Goal: Information Seeking & Learning: Learn about a topic

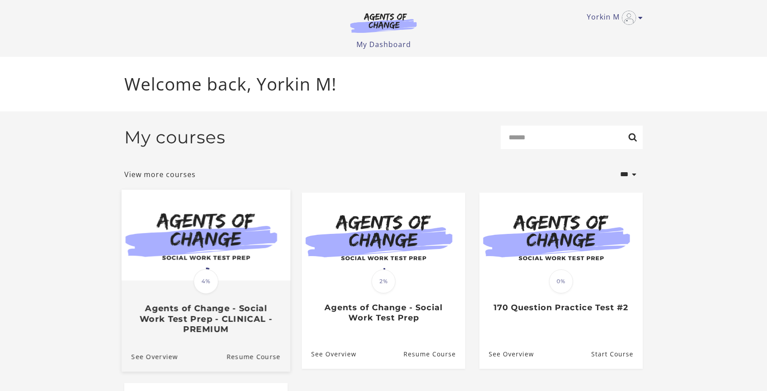
click at [199, 241] on img at bounding box center [206, 235] width 169 height 91
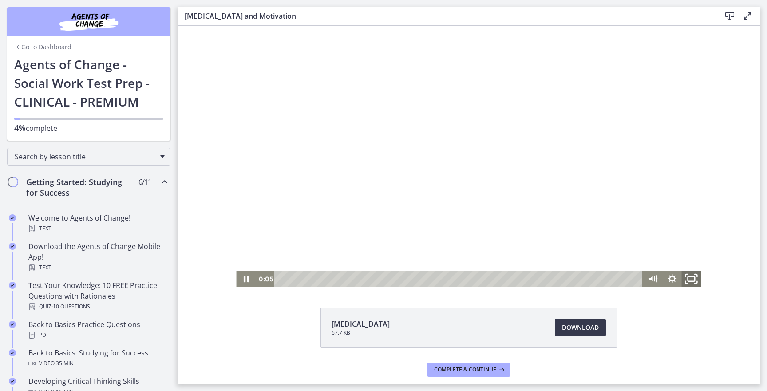
click at [691, 278] on icon "Fullscreen" at bounding box center [691, 279] width 23 height 20
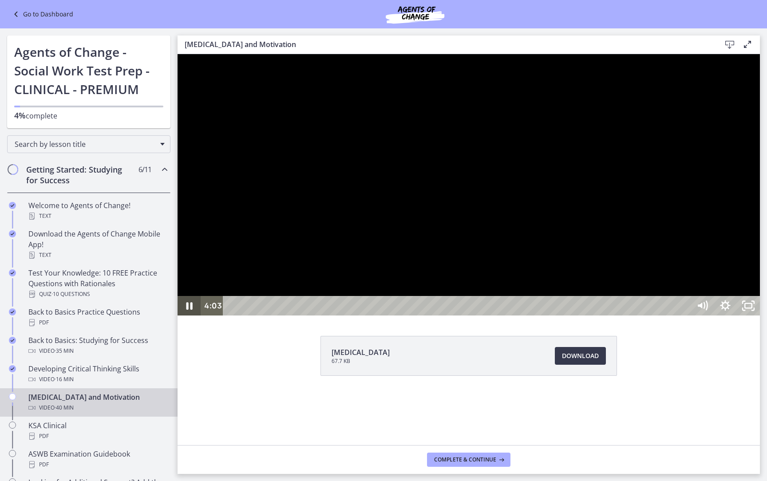
click at [188, 310] on icon "Pause" at bounding box center [189, 306] width 6 height 8
click at [188, 311] on icon "Play Video" at bounding box center [190, 306] width 7 height 10
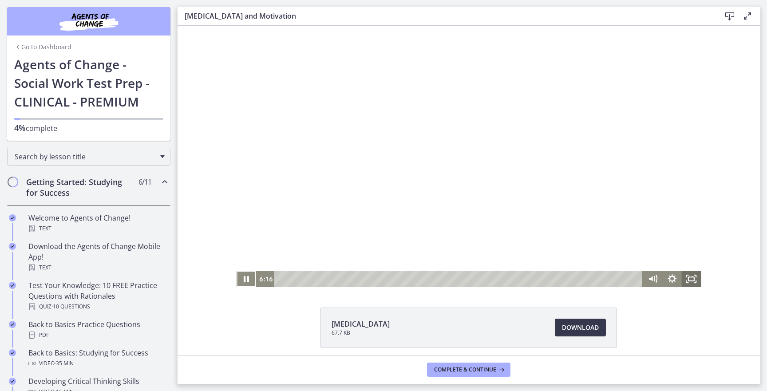
click at [688, 279] on rect "Fullscreen" at bounding box center [691, 279] width 6 height 4
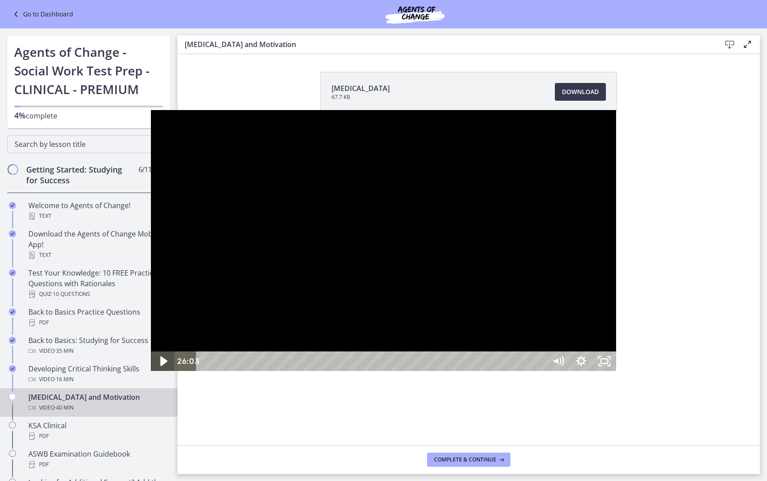
click at [150, 373] on icon "Play Video" at bounding box center [164, 362] width 28 height 24
click at [161, 365] on icon "Play Video" at bounding box center [164, 361] width 6 height 8
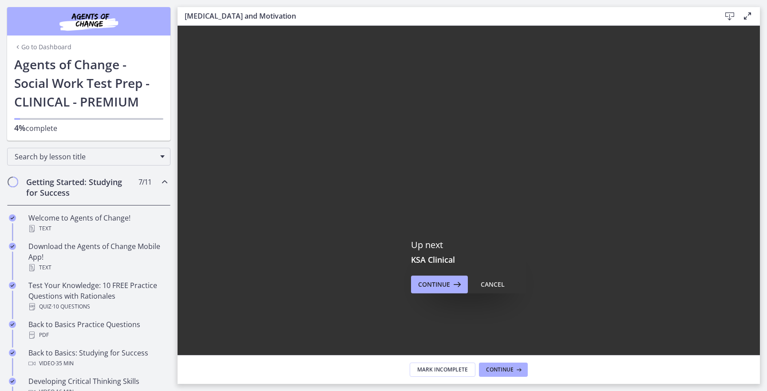
click at [208, 367] on footer "Mark Incomplete Continue" at bounding box center [469, 369] width 582 height 29
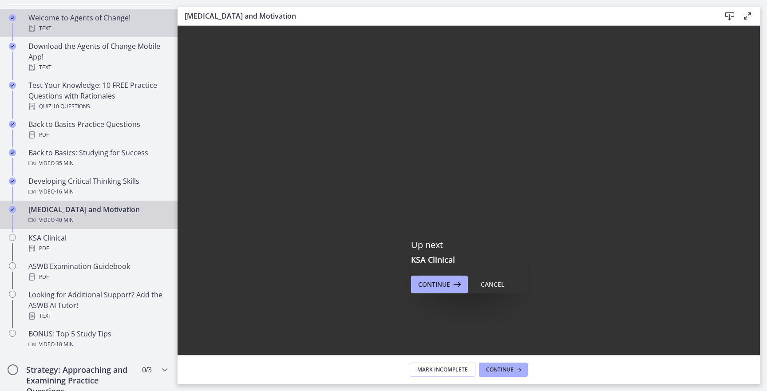
scroll to position [204, 0]
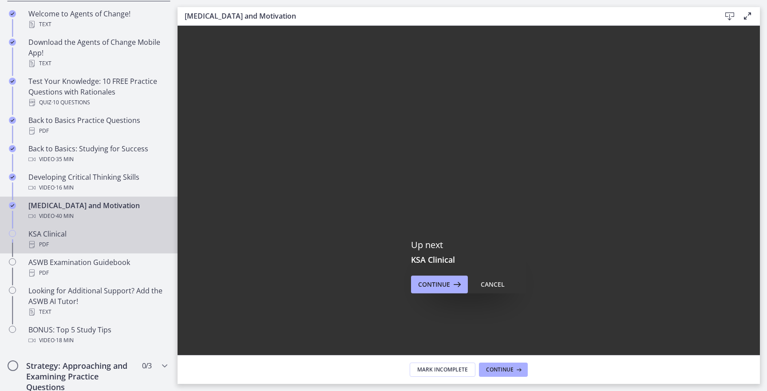
click at [99, 232] on div "KSA Clinical PDF" at bounding box center [97, 239] width 138 height 21
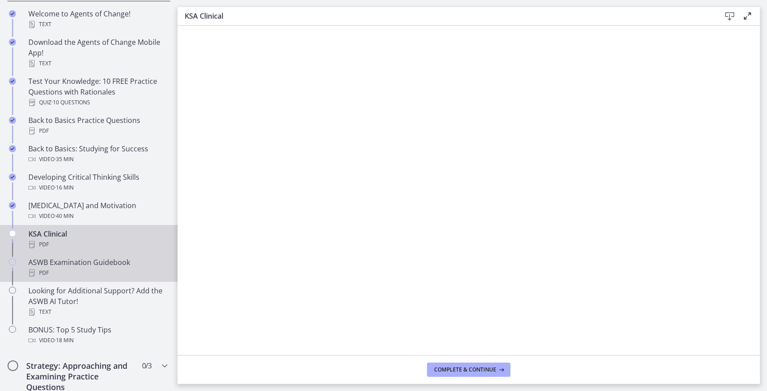
click at [63, 259] on div "ASWB Examination Guidebook PDF" at bounding box center [97, 267] width 138 height 21
click at [95, 240] on div "PDF" at bounding box center [97, 244] width 138 height 11
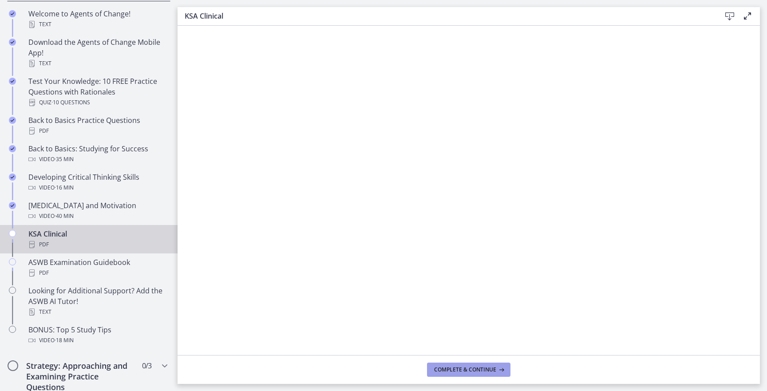
click at [471, 368] on span "Complete & continue" at bounding box center [465, 369] width 62 height 7
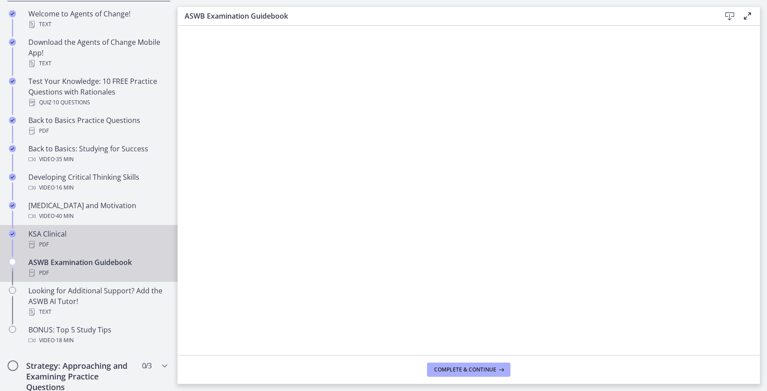
click at [118, 242] on div "PDF" at bounding box center [97, 244] width 138 height 11
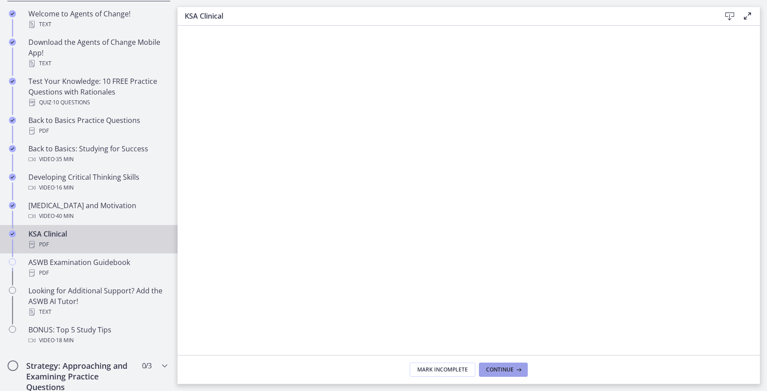
click at [495, 367] on span "Continue" at bounding box center [500, 369] width 28 height 7
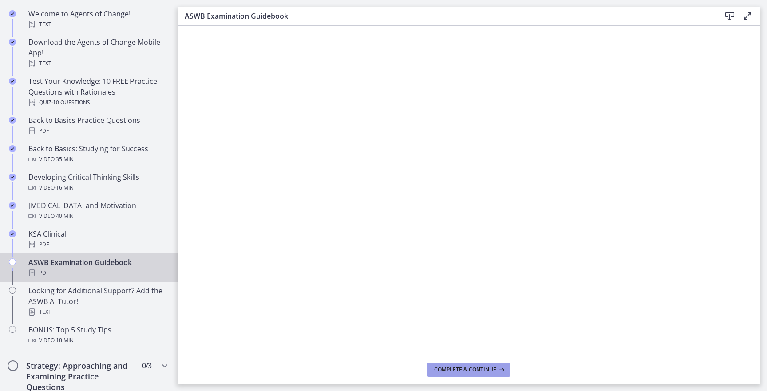
click at [488, 372] on span "Complete & continue" at bounding box center [465, 369] width 62 height 7
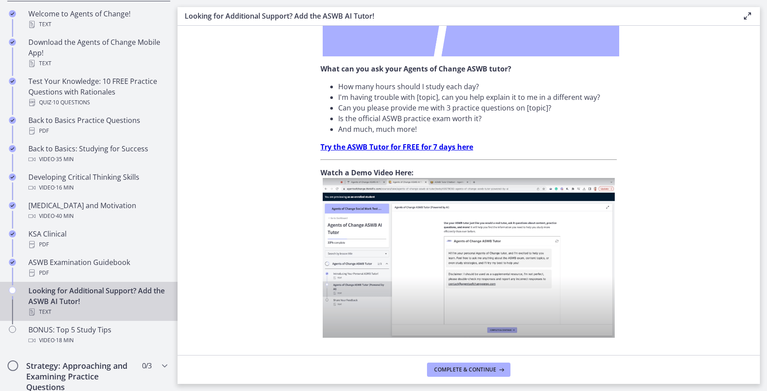
scroll to position [270, 0]
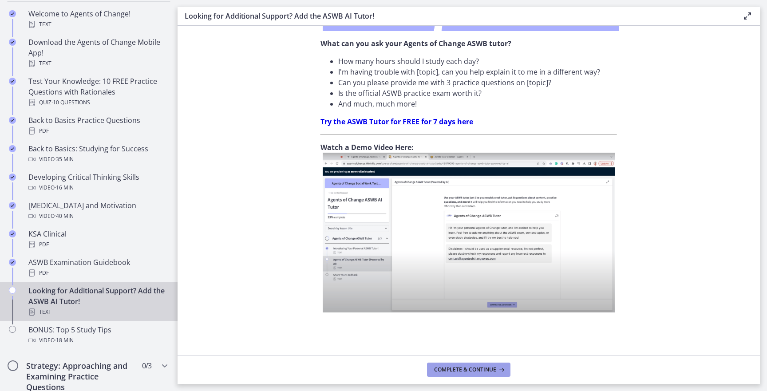
click at [470, 370] on span "Complete & continue" at bounding box center [465, 369] width 62 height 7
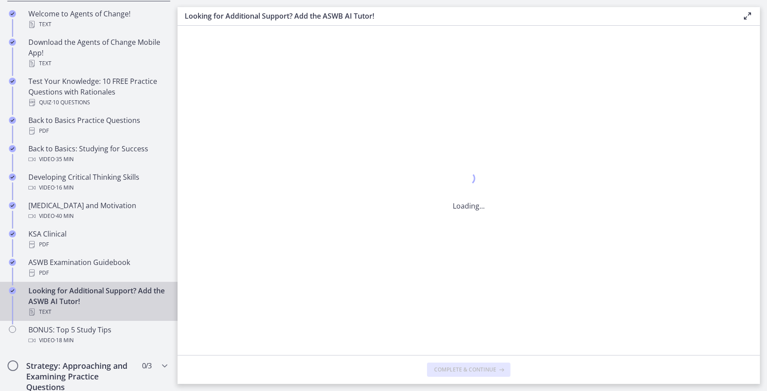
scroll to position [0, 0]
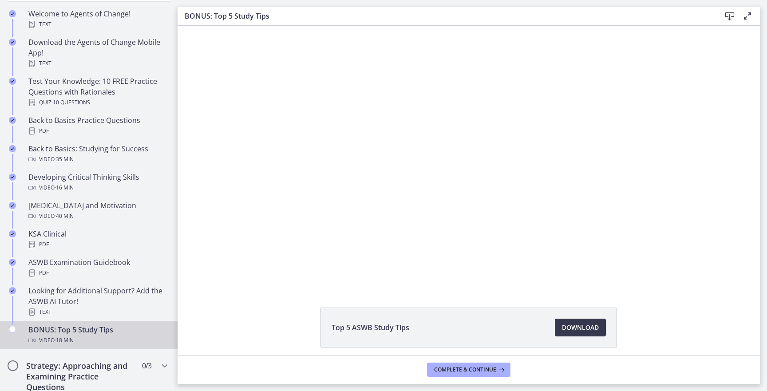
click at [488, 358] on footer "Complete & continue" at bounding box center [469, 369] width 582 height 29
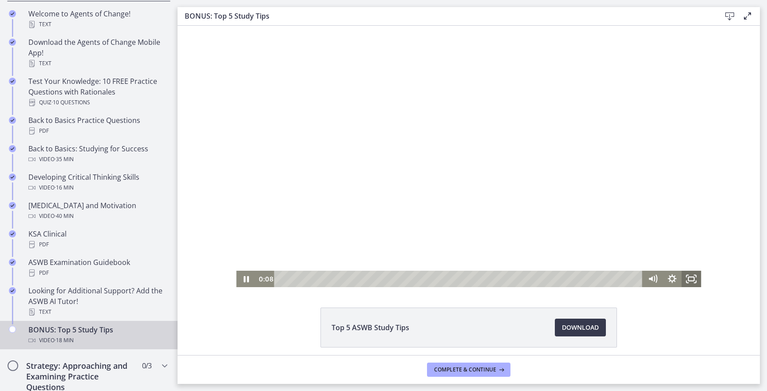
drag, startPoint x: 691, startPoint y: 279, endPoint x: 867, endPoint y: 358, distance: 193.7
click at [691, 279] on icon "Fullscreen" at bounding box center [692, 279] width 20 height 16
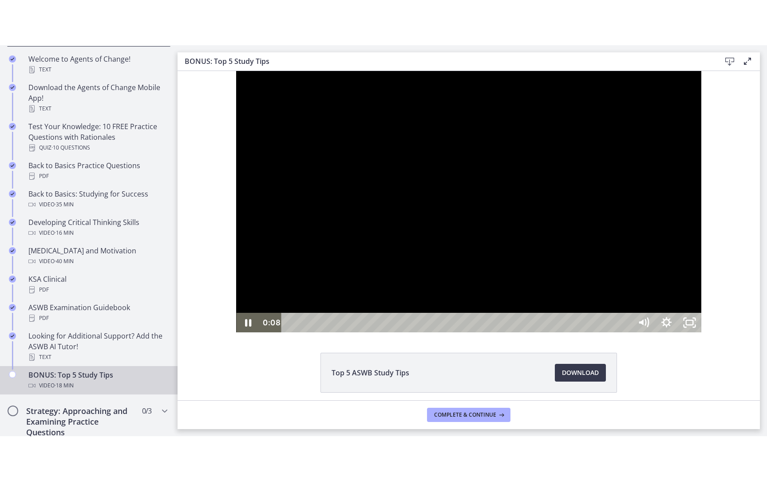
scroll to position [163, 0]
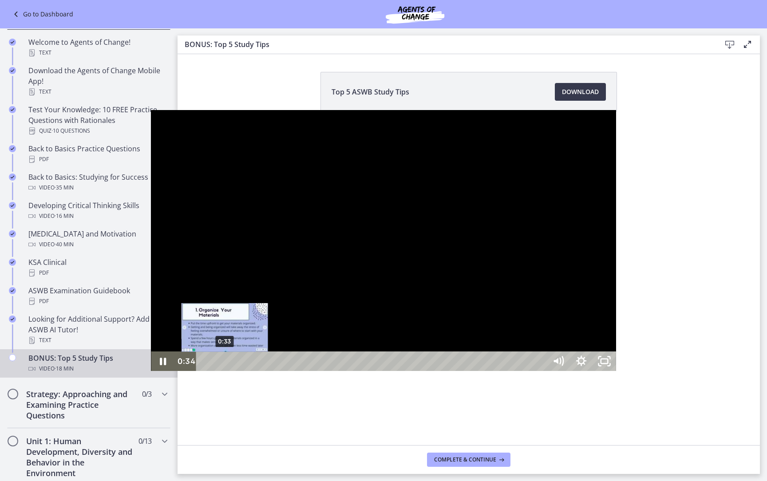
drag, startPoint x: 70, startPoint y: 471, endPoint x: 74, endPoint y: 471, distance: 4.5
click at [221, 365] on div "Playbar" at bounding box center [224, 361] width 7 height 7
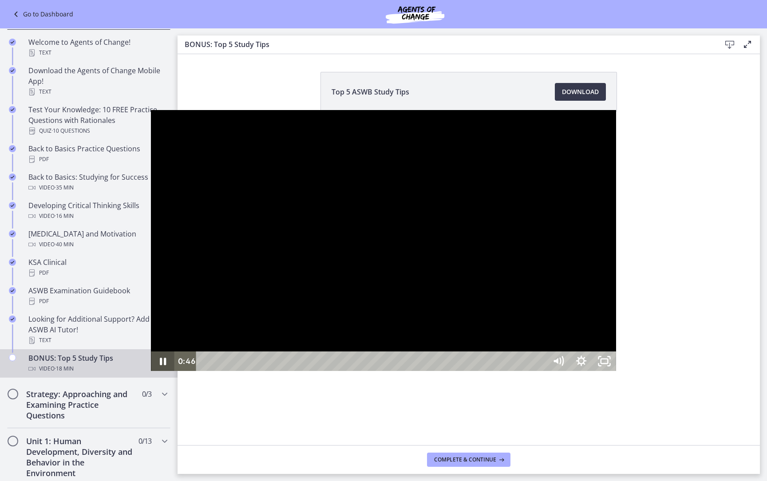
click at [151, 371] on icon "Pause" at bounding box center [162, 362] width 23 height 20
click at [152, 371] on icon "Play Video" at bounding box center [163, 362] width 23 height 20
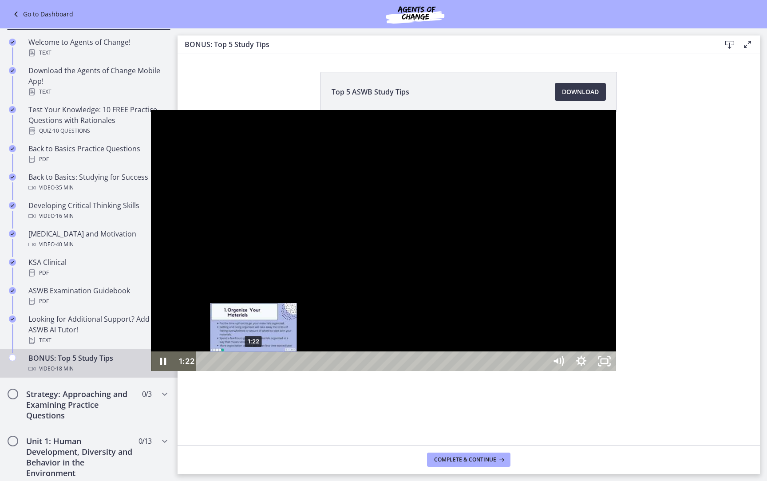
click at [250, 365] on div "Playbar" at bounding box center [253, 361] width 7 height 7
click at [205, 371] on div "1:29" at bounding box center [373, 362] width 336 height 20
click at [205, 371] on div "1:44" at bounding box center [373, 362] width 336 height 20
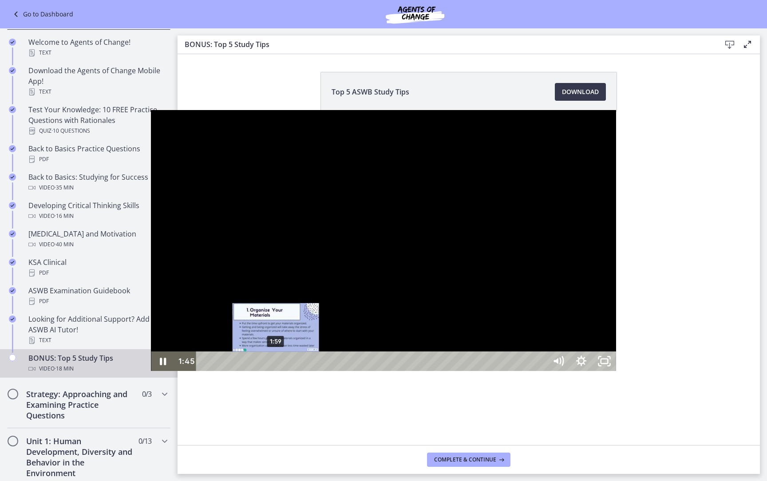
click at [205, 371] on div "1:59" at bounding box center [373, 362] width 336 height 20
click at [205, 371] on div "2:14" at bounding box center [373, 362] width 336 height 20
click at [205, 371] on div "2:29" at bounding box center [373, 362] width 336 height 20
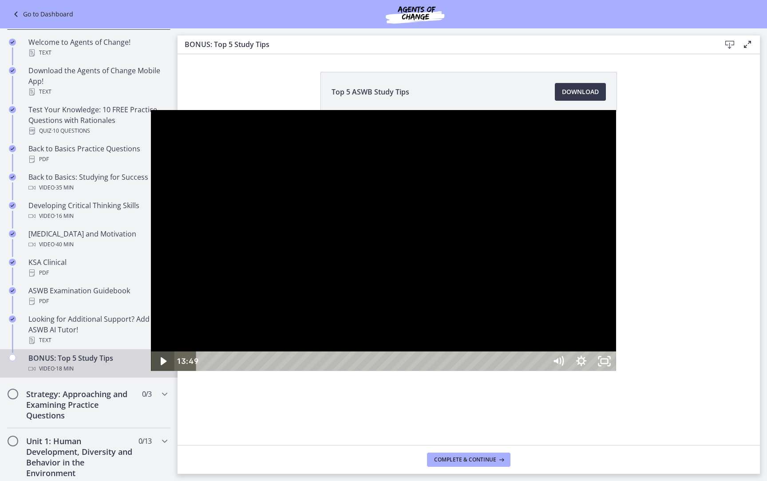
click at [152, 371] on icon "Play Video" at bounding box center [163, 362] width 23 height 20
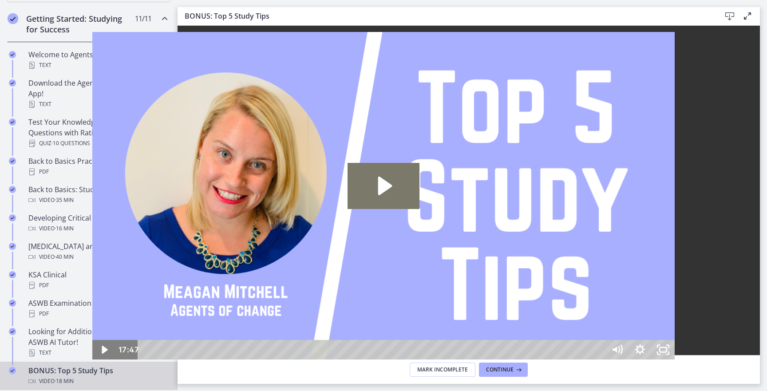
scroll to position [204, 0]
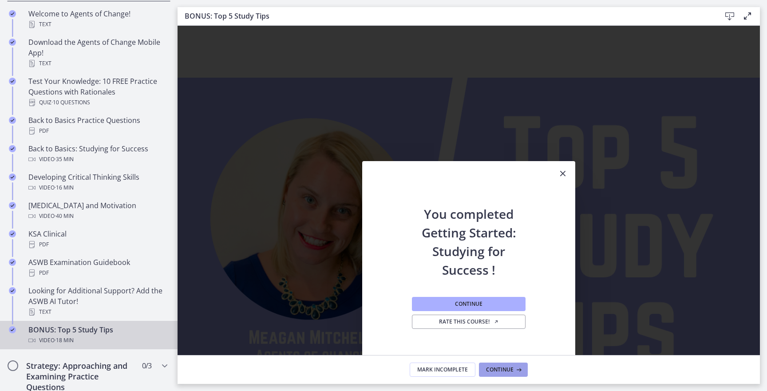
click at [508, 368] on span "Continue" at bounding box center [500, 369] width 28 height 7
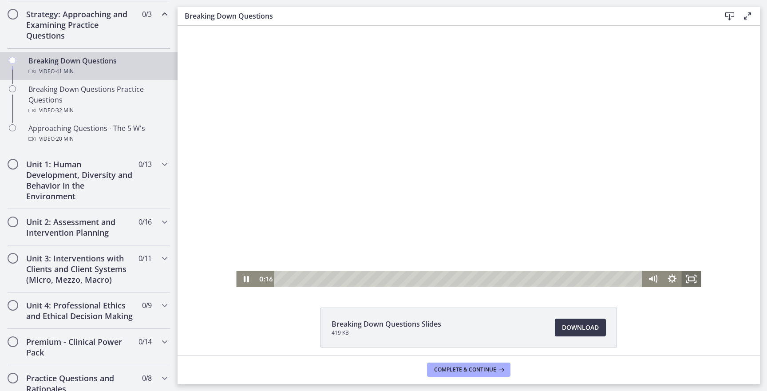
click at [689, 277] on icon "Fullscreen" at bounding box center [692, 279] width 20 height 16
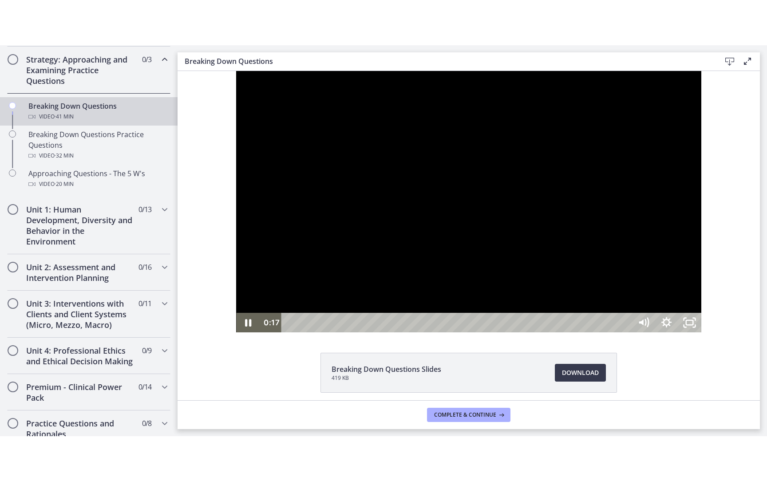
scroll to position [163, 0]
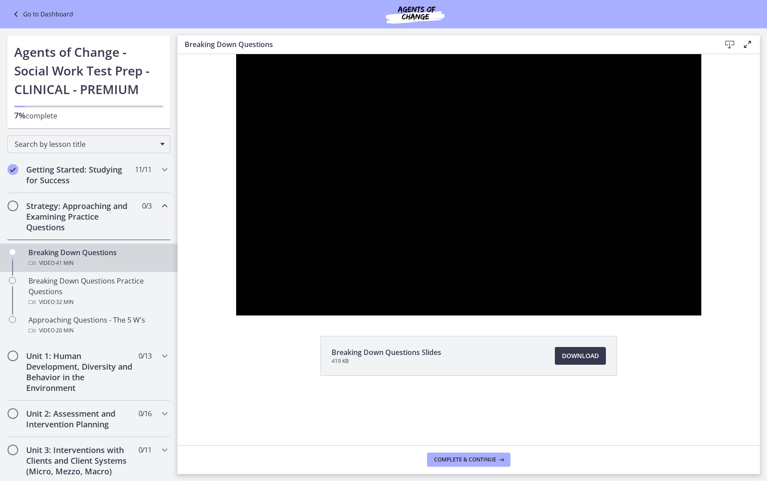
scroll to position [163, 0]
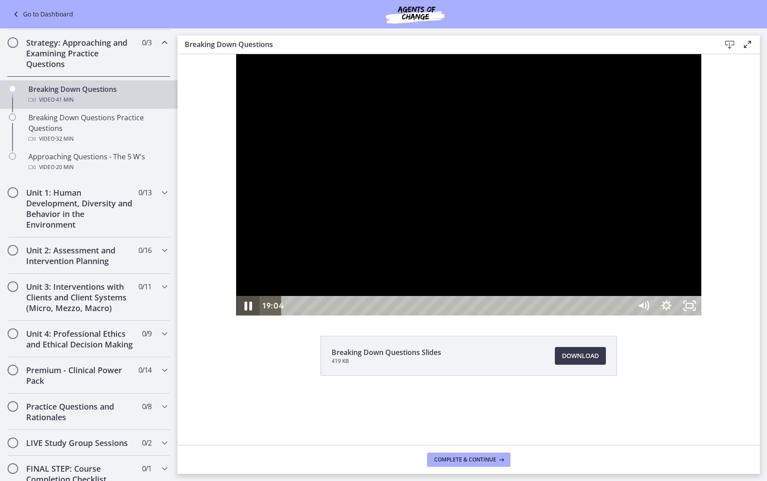
click at [234, 318] on icon "Pause" at bounding box center [248, 306] width 28 height 24
click at [245, 311] on icon "Play Video" at bounding box center [248, 306] width 7 height 10
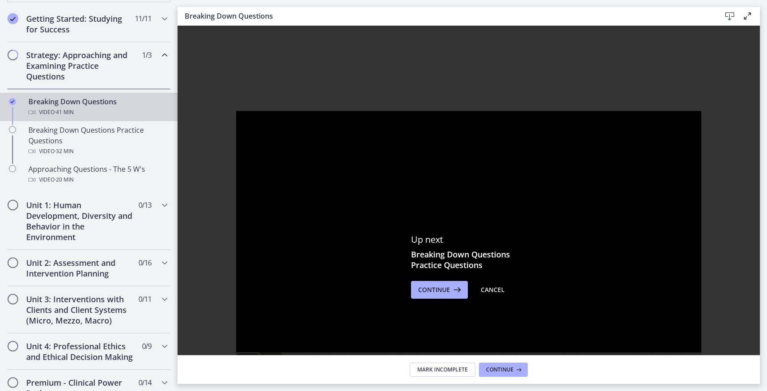
scroll to position [204, 0]
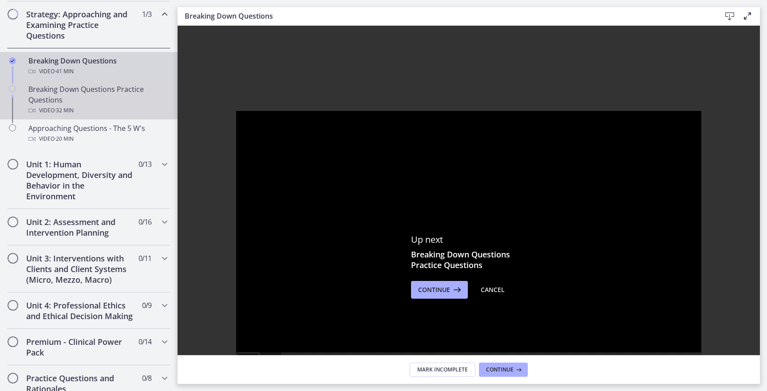
click at [68, 106] on span "· 32 min" at bounding box center [64, 110] width 19 height 11
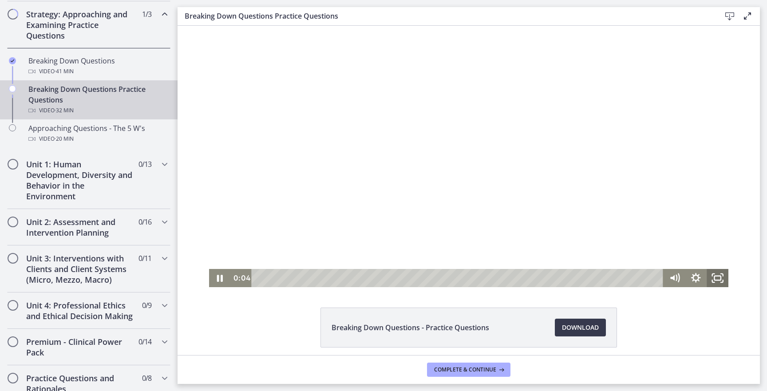
click at [719, 275] on icon "Fullscreen" at bounding box center [718, 278] width 22 height 18
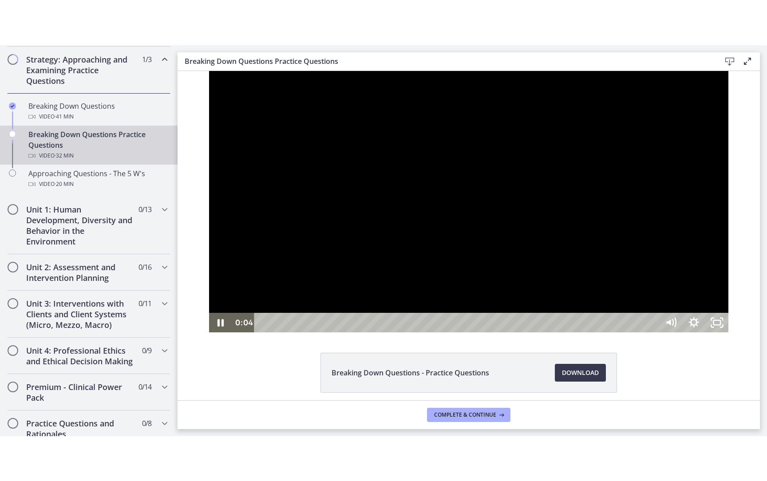
scroll to position [163, 0]
